Goal: Navigation & Orientation: Find specific page/section

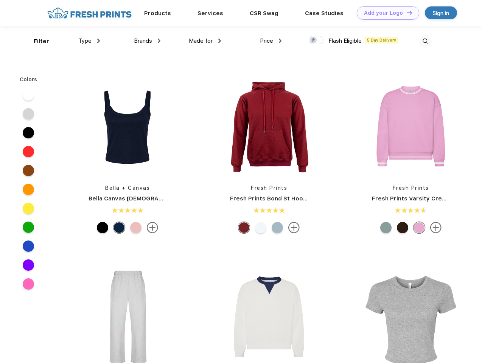
click at [385, 13] on link "Add your Logo Design Tool" at bounding box center [388, 12] width 62 height 13
click at [0, 0] on div "Design Tool" at bounding box center [0, 0] width 0 height 0
click at [406, 12] on link "Add your Logo Design Tool" at bounding box center [388, 12] width 62 height 13
click at [36, 41] on div "Filter" at bounding box center [42, 41] width 16 height 9
click at [89, 41] on span "Type" at bounding box center [84, 40] width 13 height 7
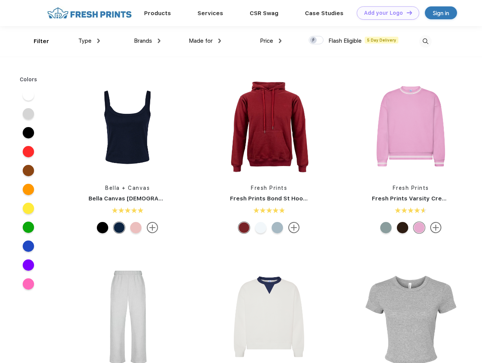
click at [147, 41] on span "Brands" at bounding box center [143, 40] width 18 height 7
click at [205, 41] on span "Made for" at bounding box center [201, 40] width 24 height 7
click at [271, 41] on span "Price" at bounding box center [266, 40] width 13 height 7
click at [316, 40] on div at bounding box center [316, 40] width 15 height 8
click at [314, 40] on input "checkbox" at bounding box center [311, 38] width 5 height 5
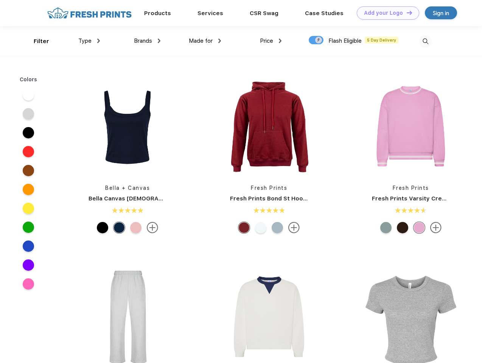
click at [425, 41] on img at bounding box center [425, 41] width 12 height 12
